Goal: Transaction & Acquisition: Purchase product/service

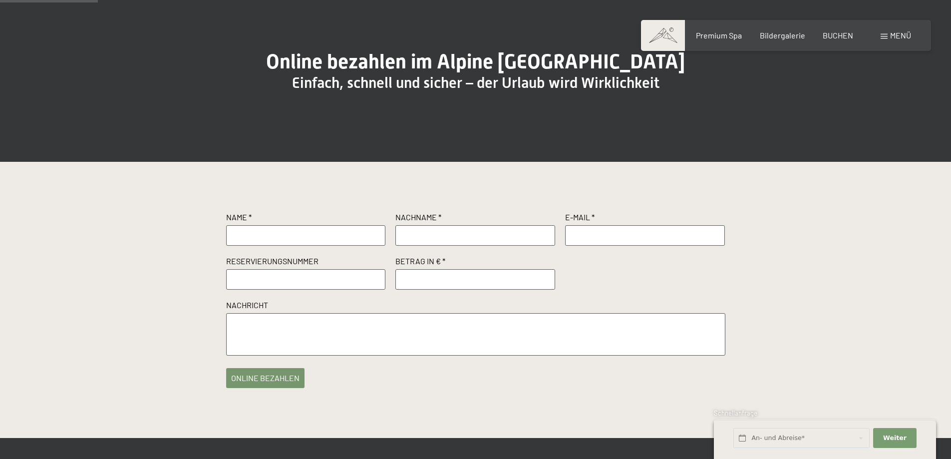
click at [259, 245] on input "text" at bounding box center [306, 235] width 160 height 20
type input "Rene"
type input "[PERSON_NAME]"
type input "[EMAIL_ADDRESS][DOMAIN_NAME]"
click at [272, 289] on input "text" at bounding box center [306, 279] width 160 height 20
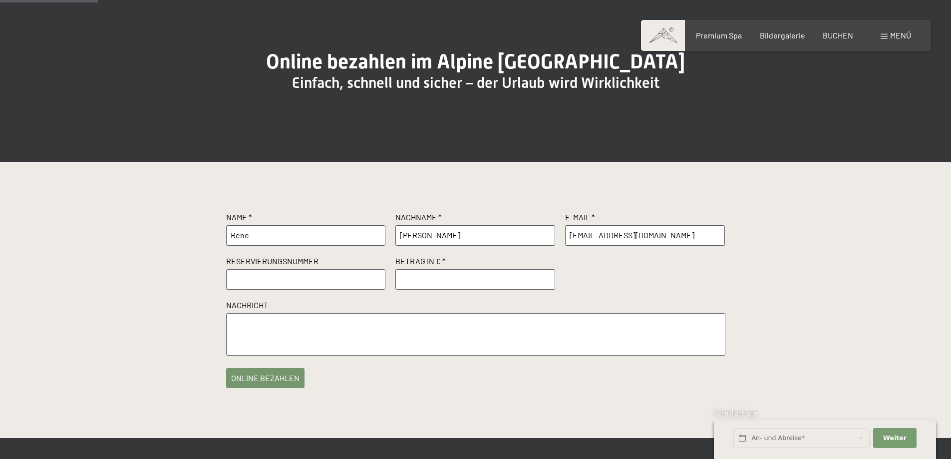
paste input "R65325"
type input "R65325"
click at [446, 289] on input "number" at bounding box center [475, 279] width 160 height 20
type input "1000.00"
click at [843, 294] on div "Name * Rene Nachname * Rohde E-Mail * rene.rohde@web.de Reservierungsnummer R65…" at bounding box center [475, 300] width 951 height 276
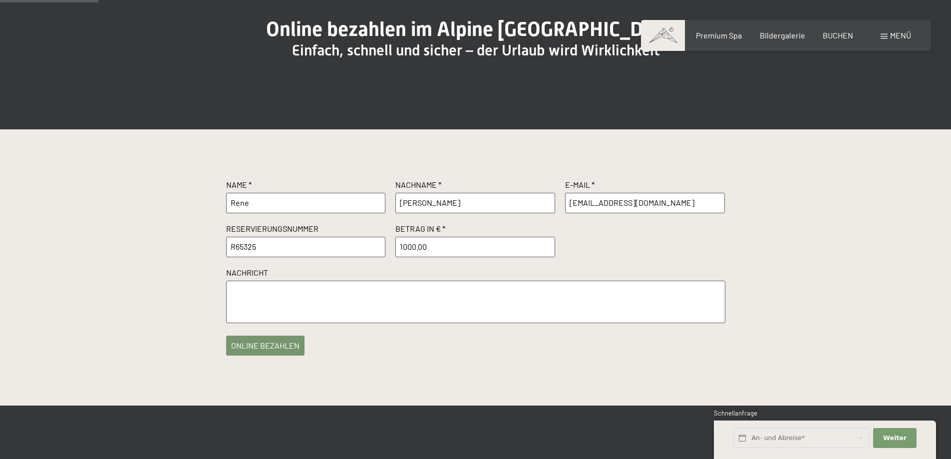
scroll to position [150, 0]
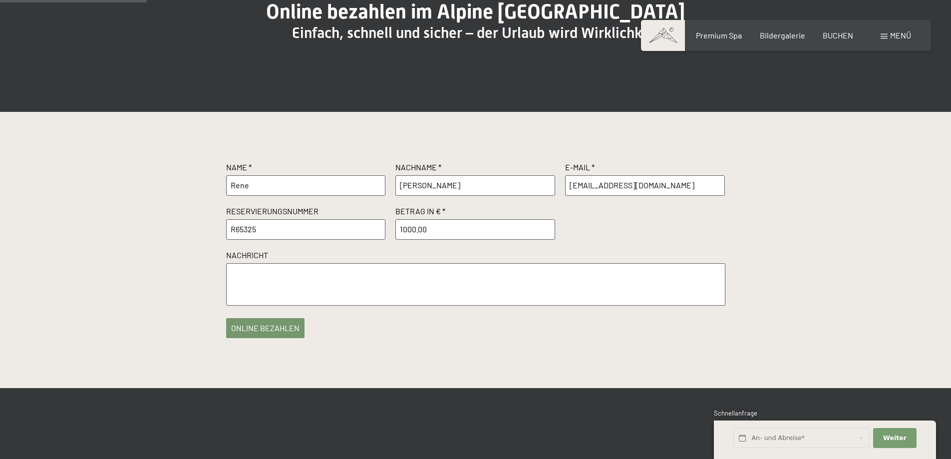
click at [314, 305] on textarea at bounding box center [475, 284] width 499 height 42
type textarea "Wir freuen uns auf den Besuch bei Ihnen. LG von der Ostsee"
click at [278, 335] on button "online bezahlen" at bounding box center [265, 325] width 78 height 20
